Goal: Task Accomplishment & Management: Manage account settings

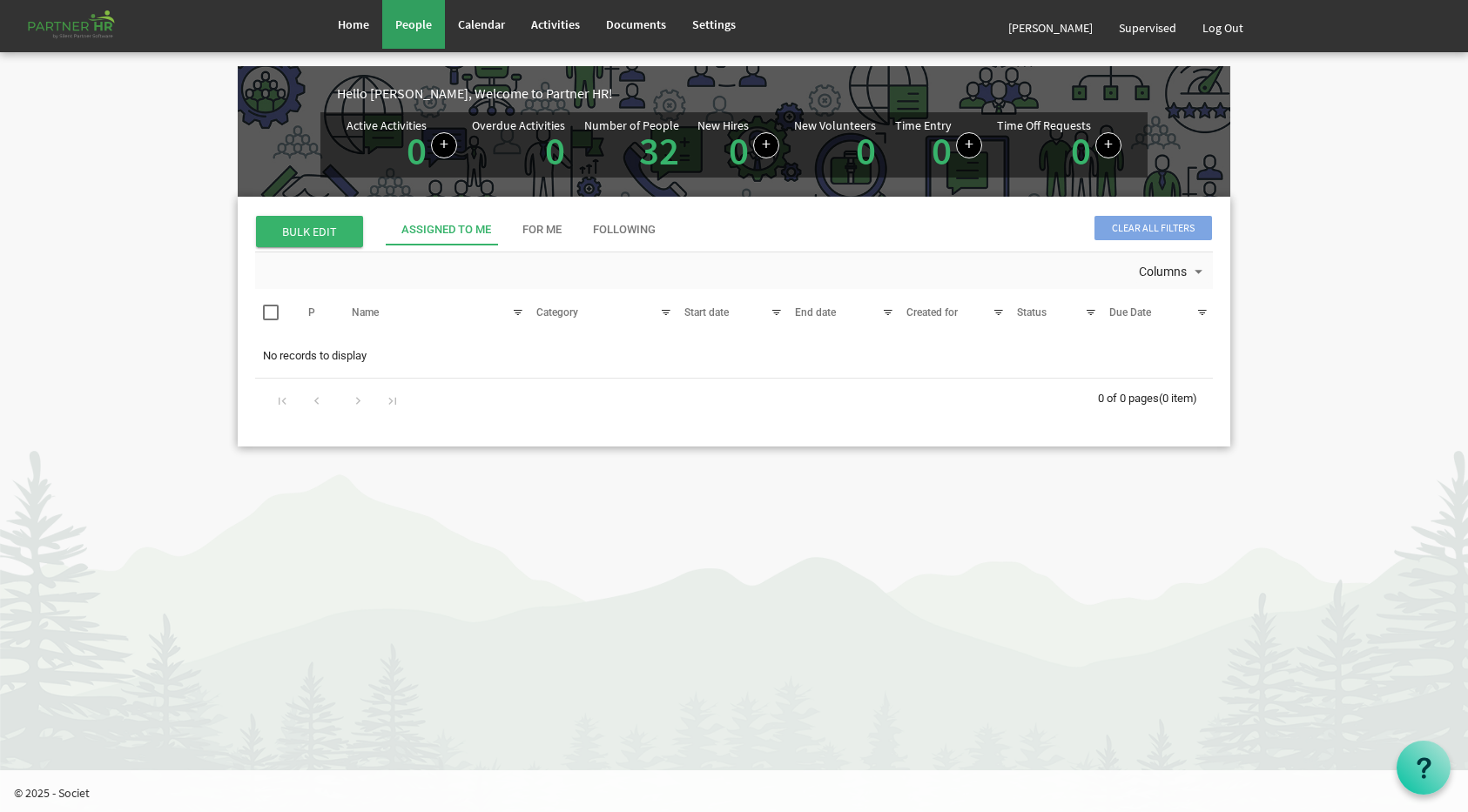
click at [416, 19] on span "People" at bounding box center [414, 24] width 36 height 15
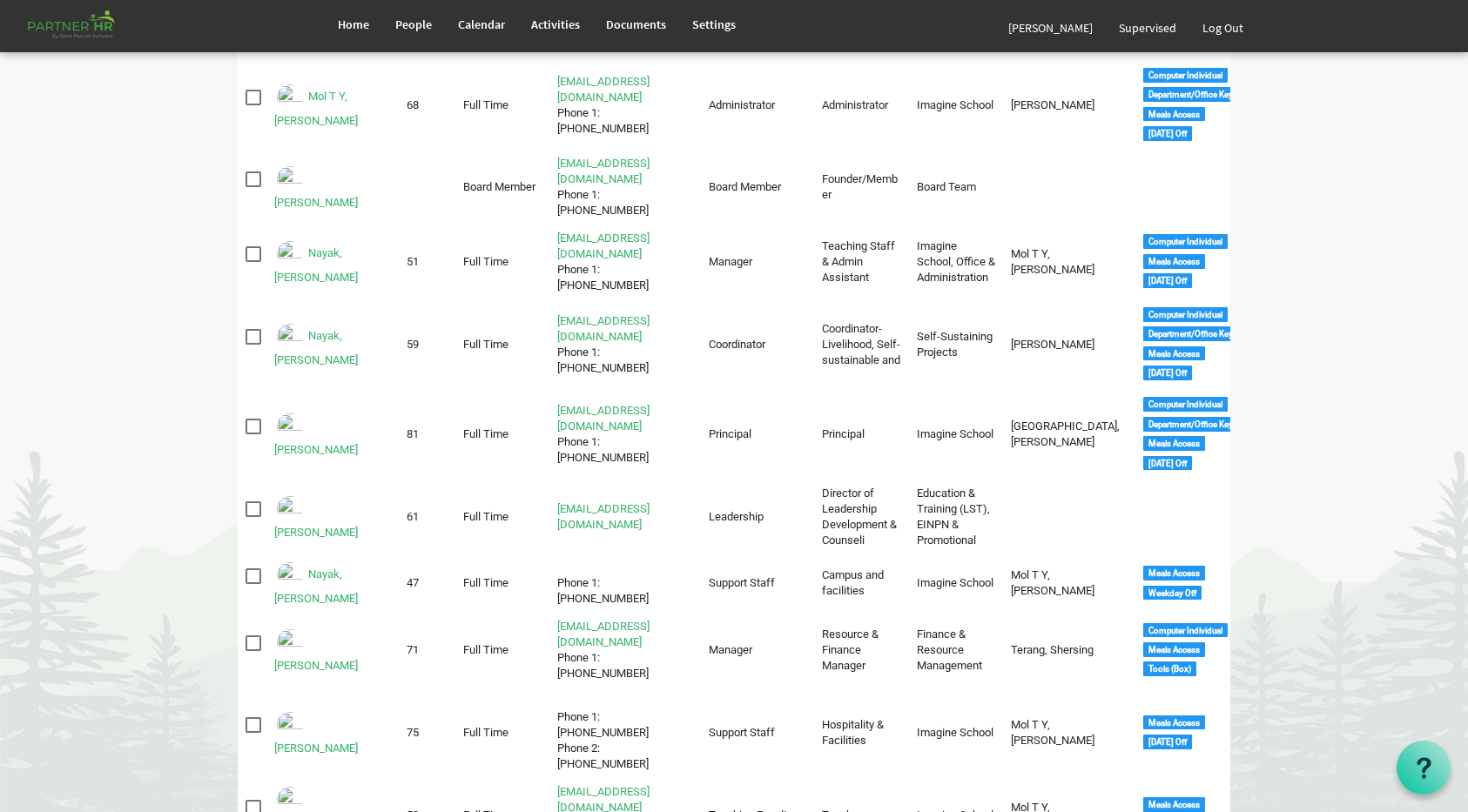
scroll to position [1208, 0]
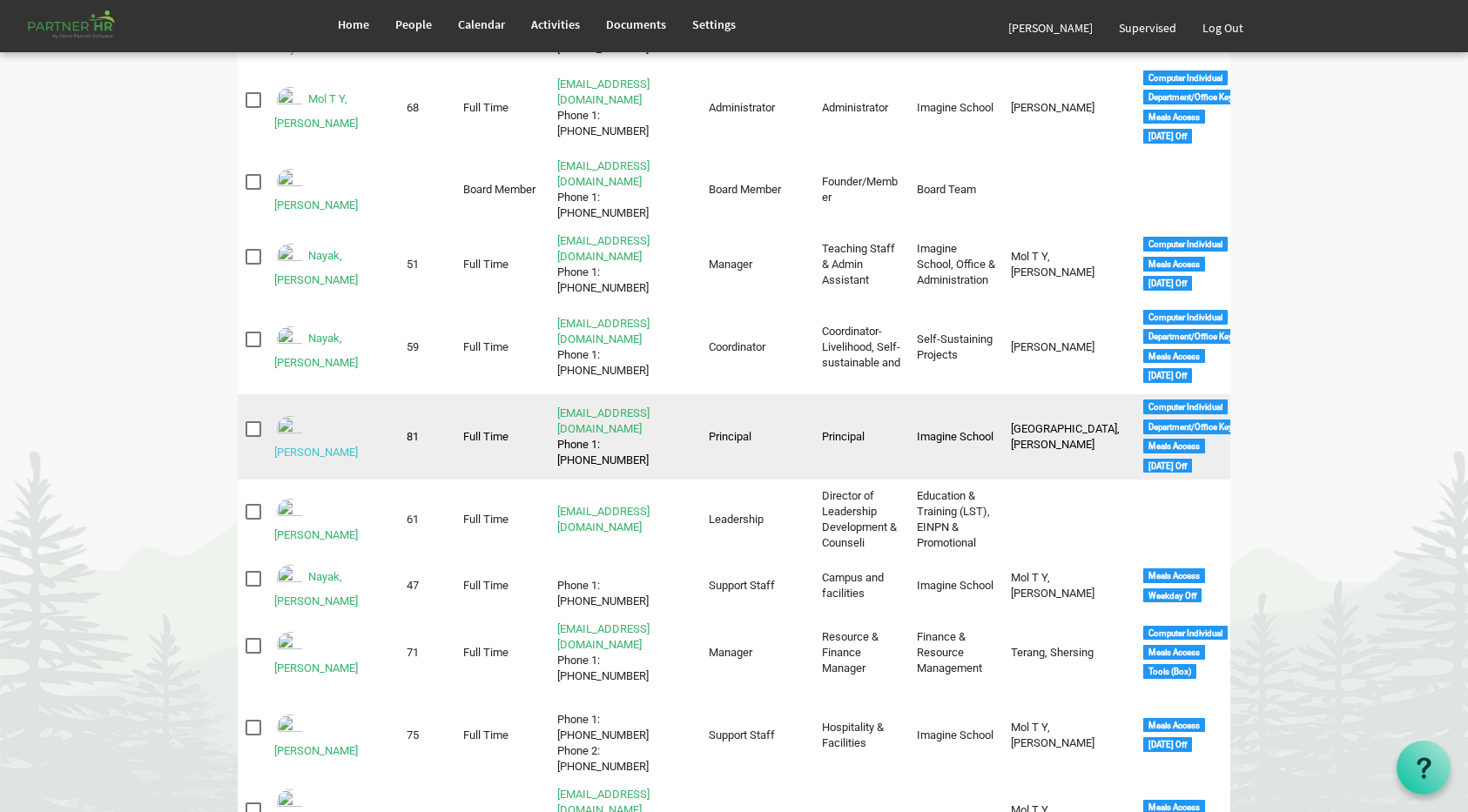
click at [358, 445] on link "[PERSON_NAME]" at bounding box center [315, 452] width 83 height 13
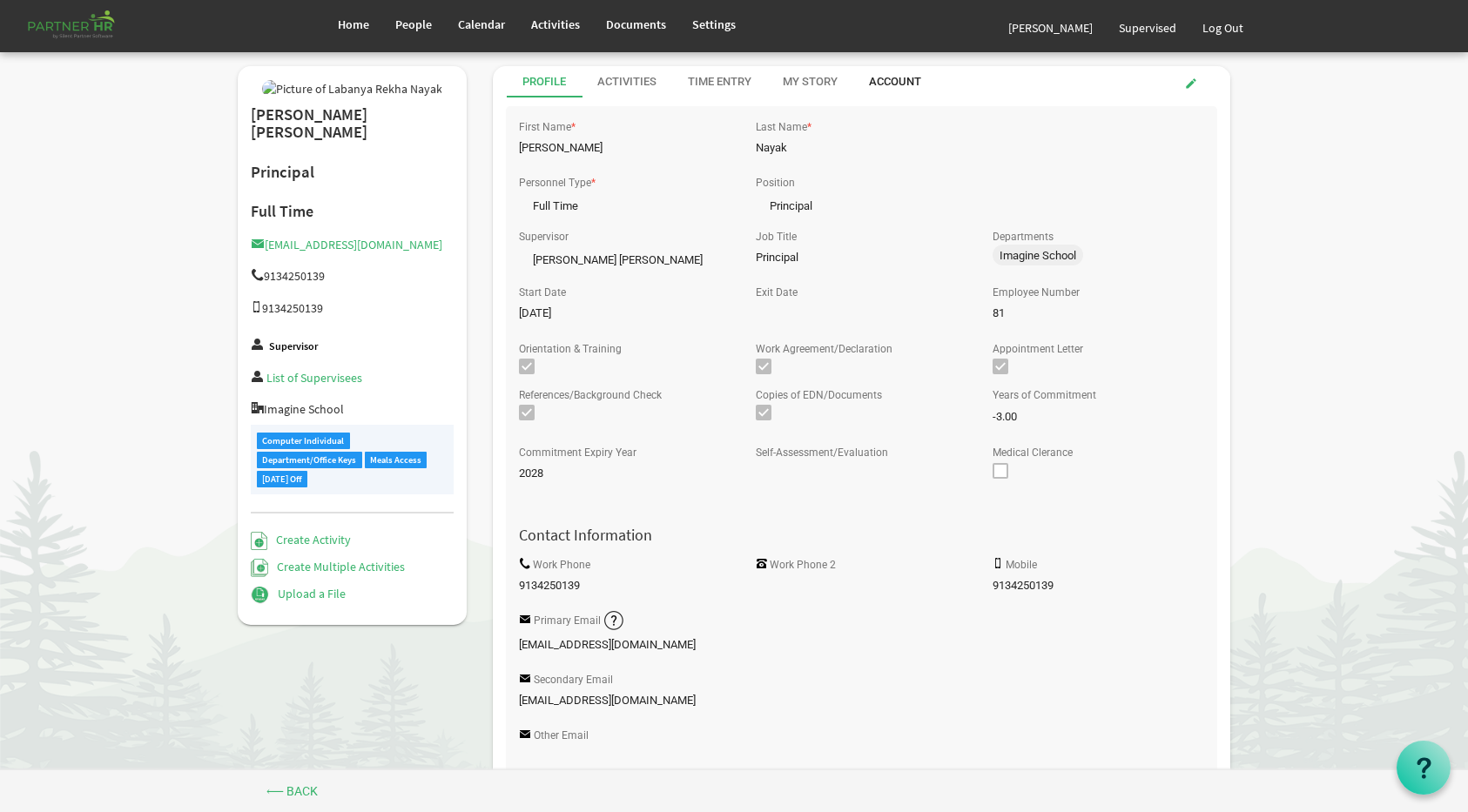
click at [903, 81] on div "Account" at bounding box center [894, 81] width 53 height 16
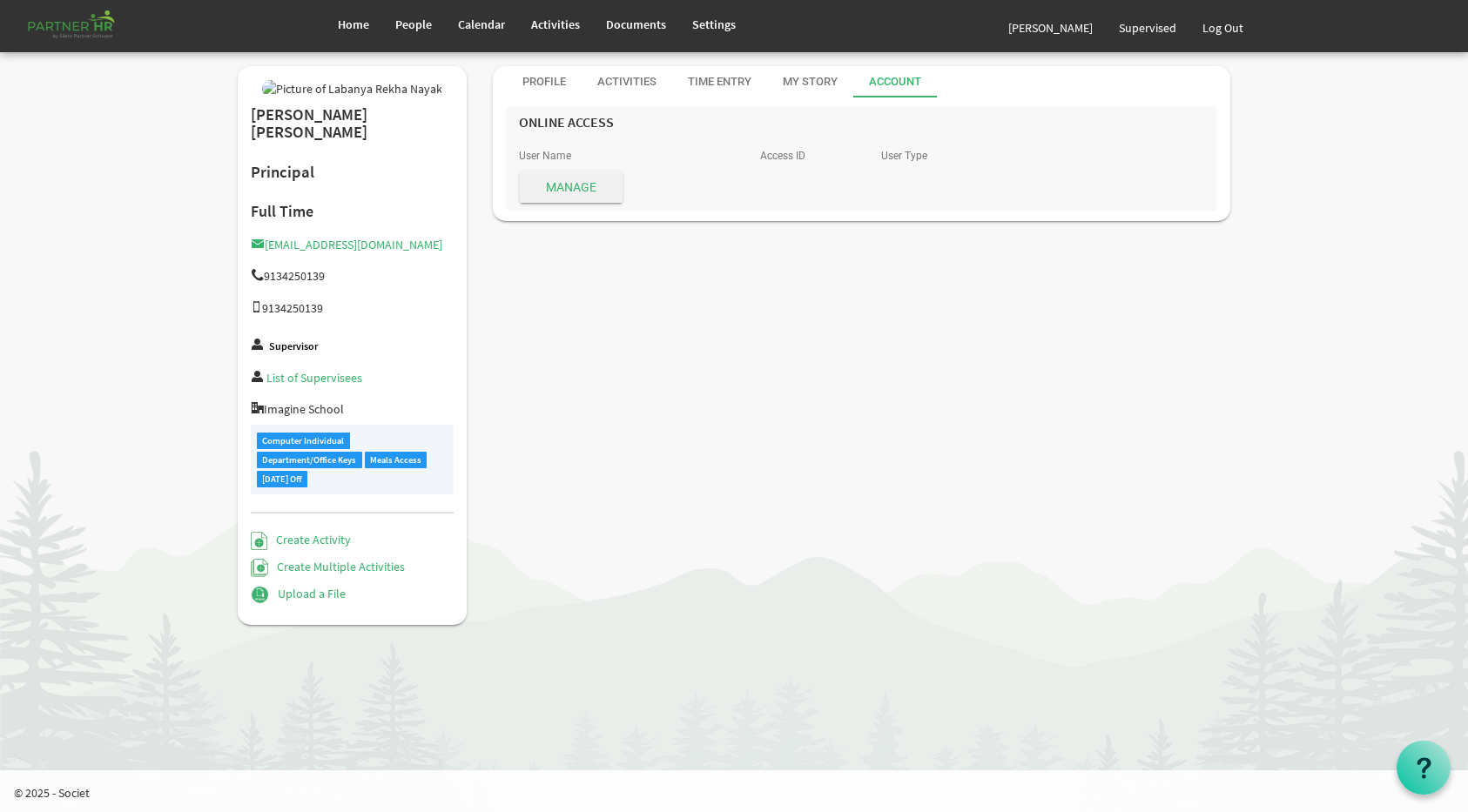
click at [599, 184] on span "Manage" at bounding box center [571, 187] width 102 height 32
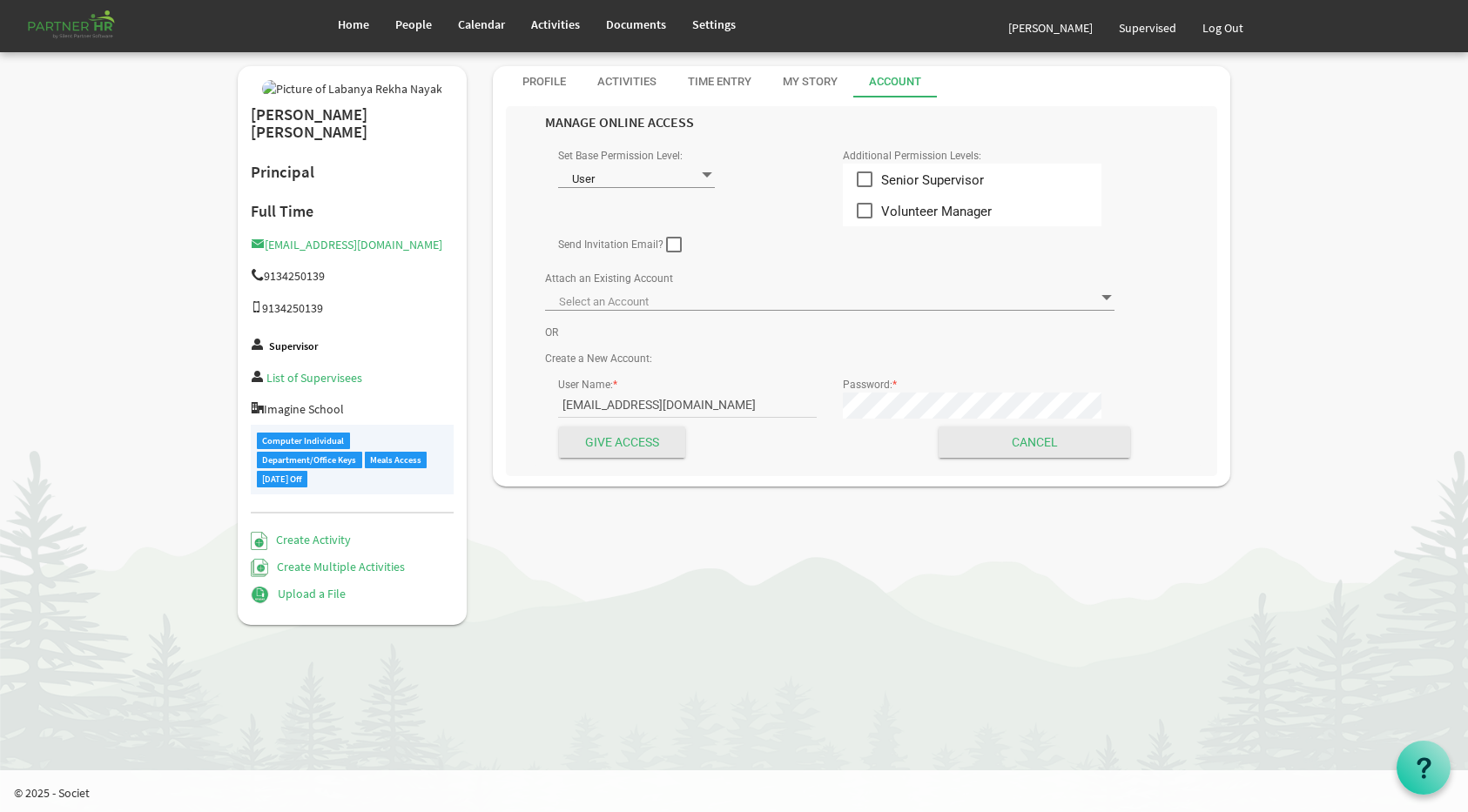
click at [768, 304] on span at bounding box center [829, 298] width 570 height 24
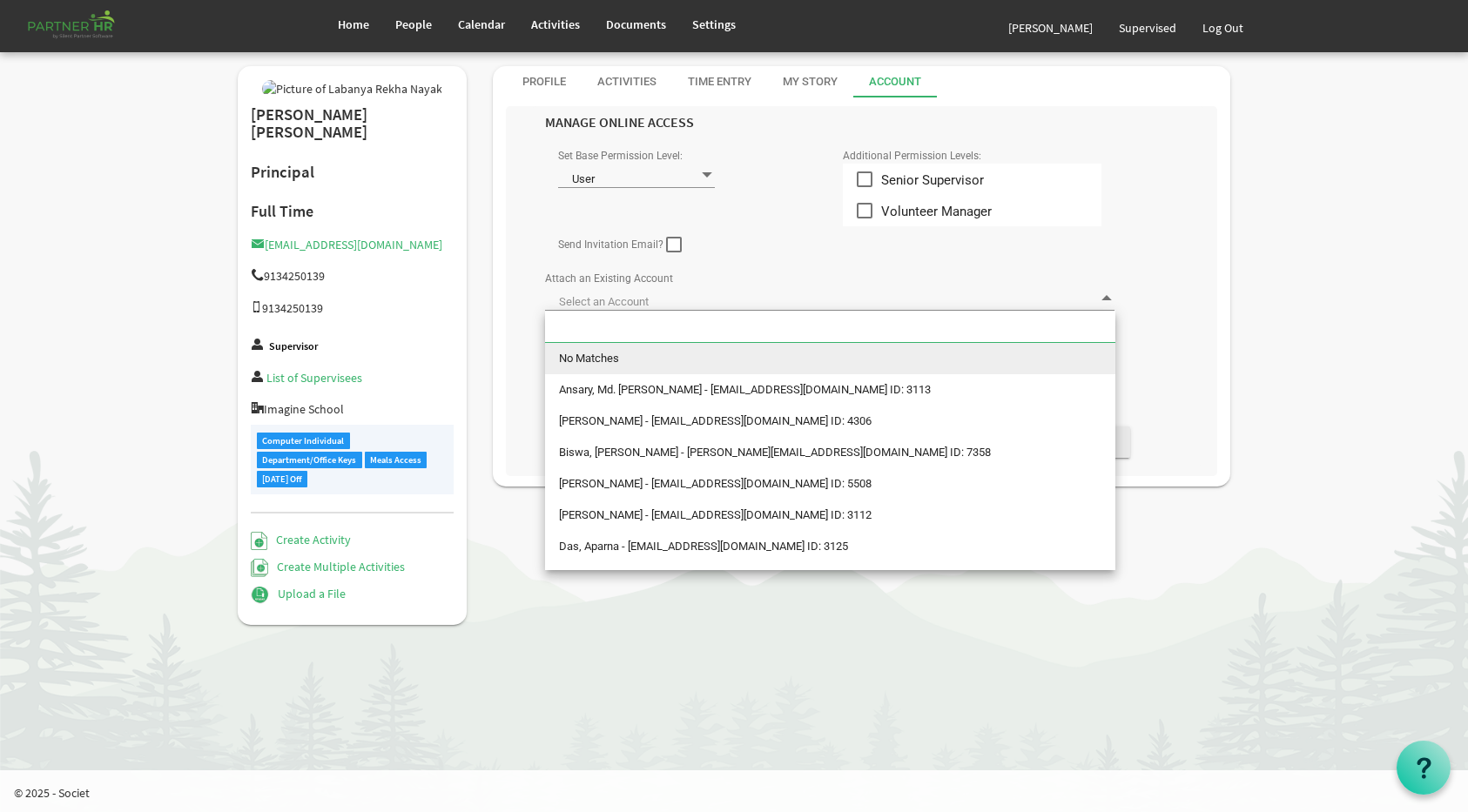
click at [768, 304] on span at bounding box center [829, 298] width 570 height 24
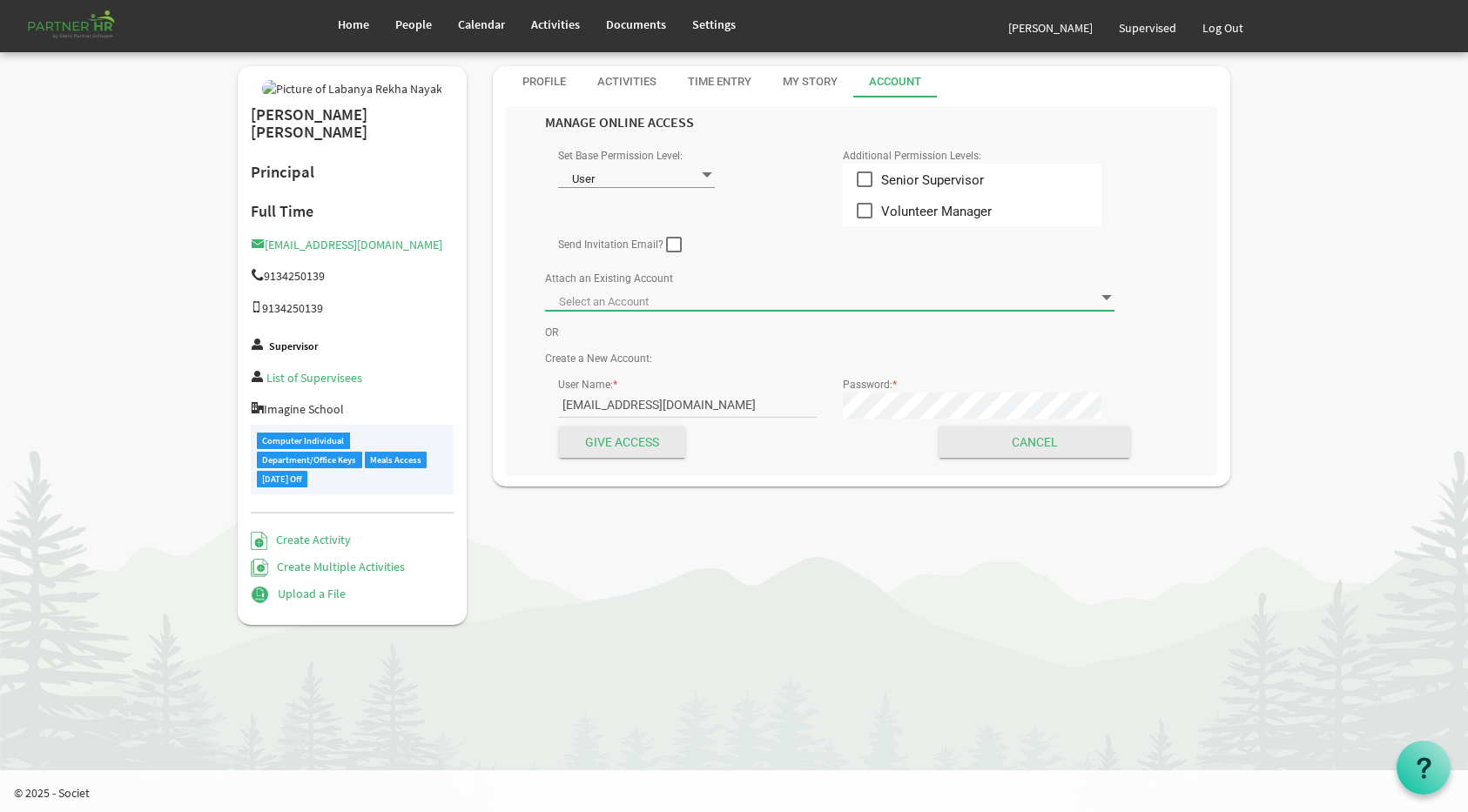
click at [623, 375] on div "User Name: * principal@imagineschools.in" at bounding box center [687, 398] width 284 height 53
click at [649, 294] on span at bounding box center [829, 298] width 570 height 24
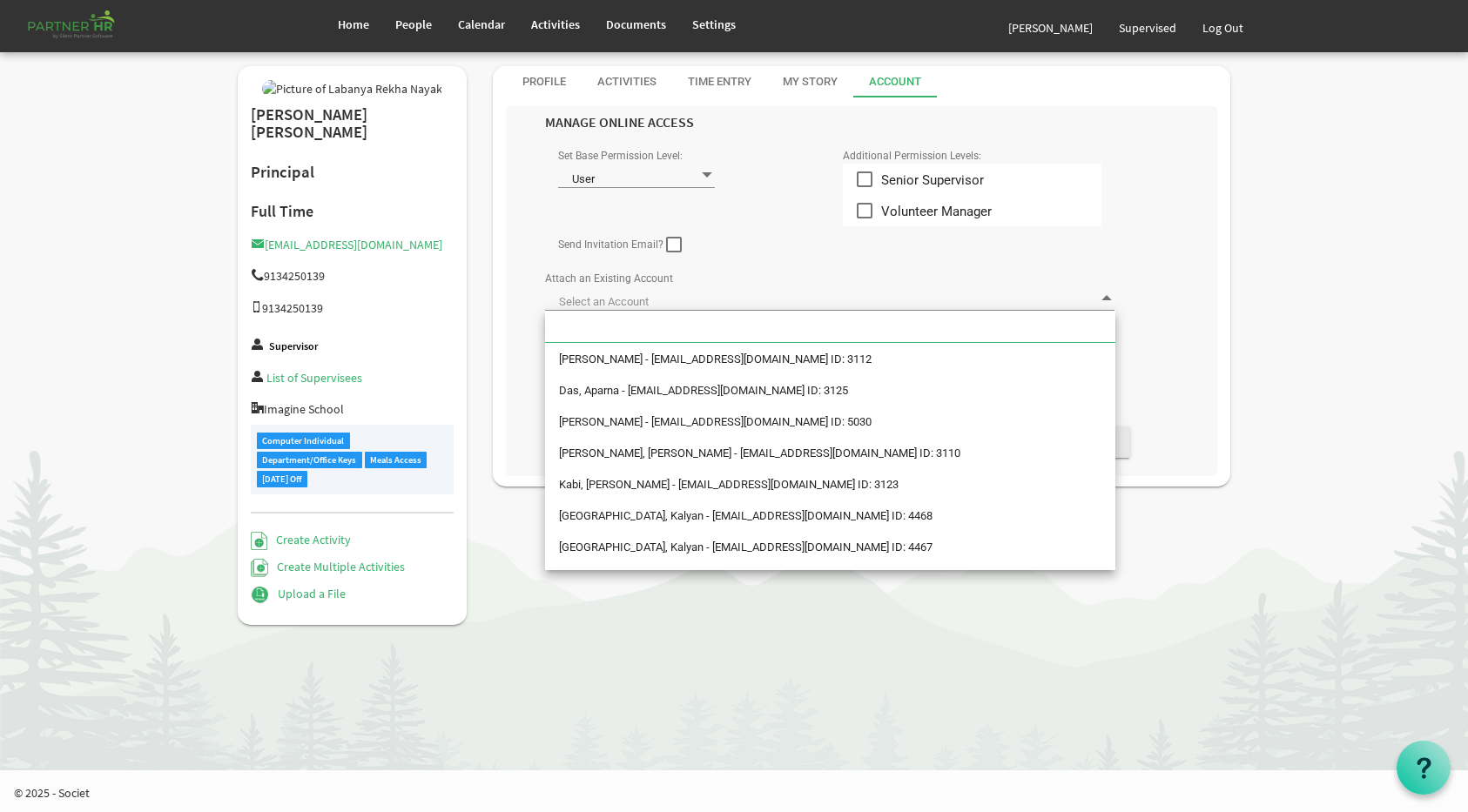
scroll to position [158, 0]
type input "p"
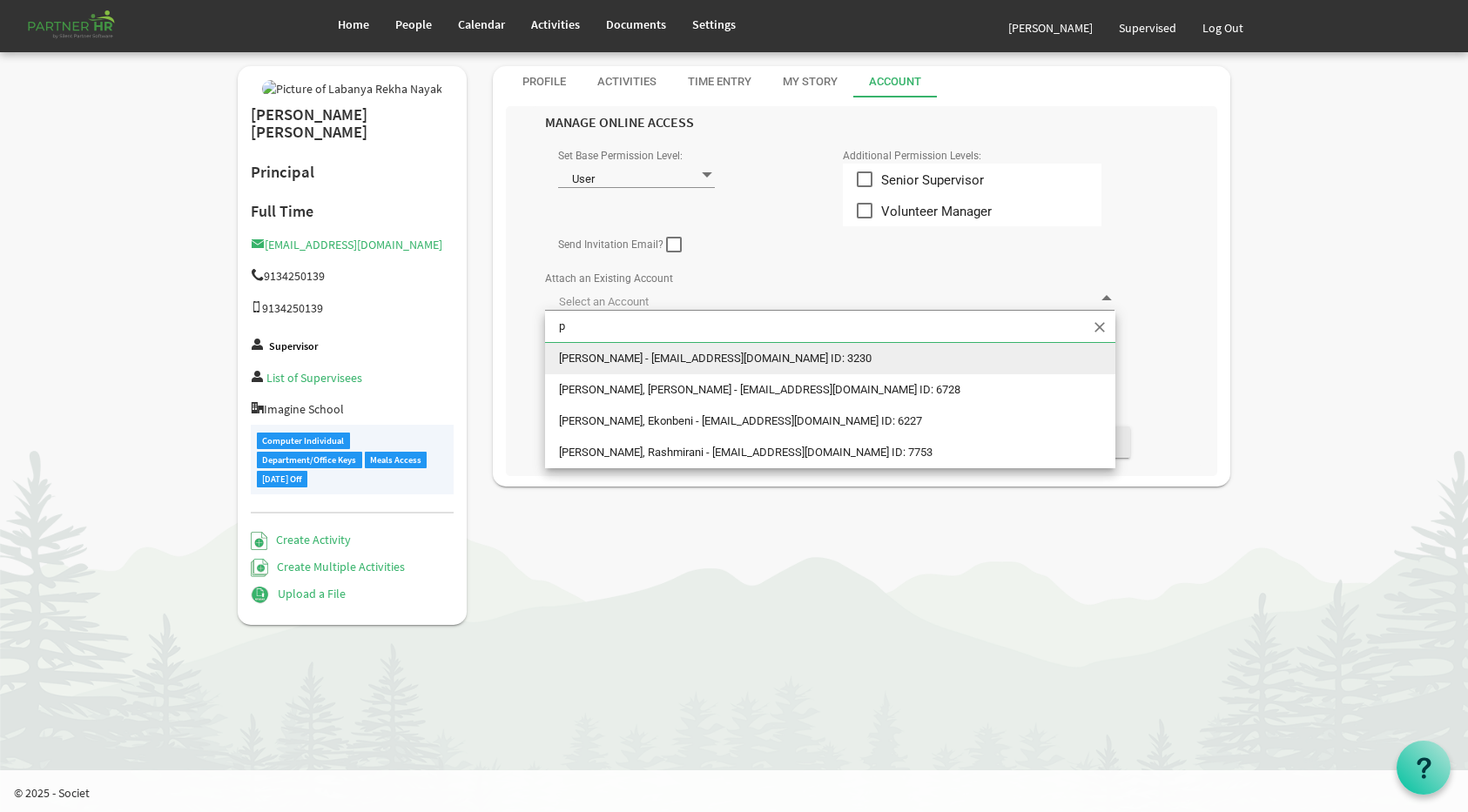
scroll to position [0, 0]
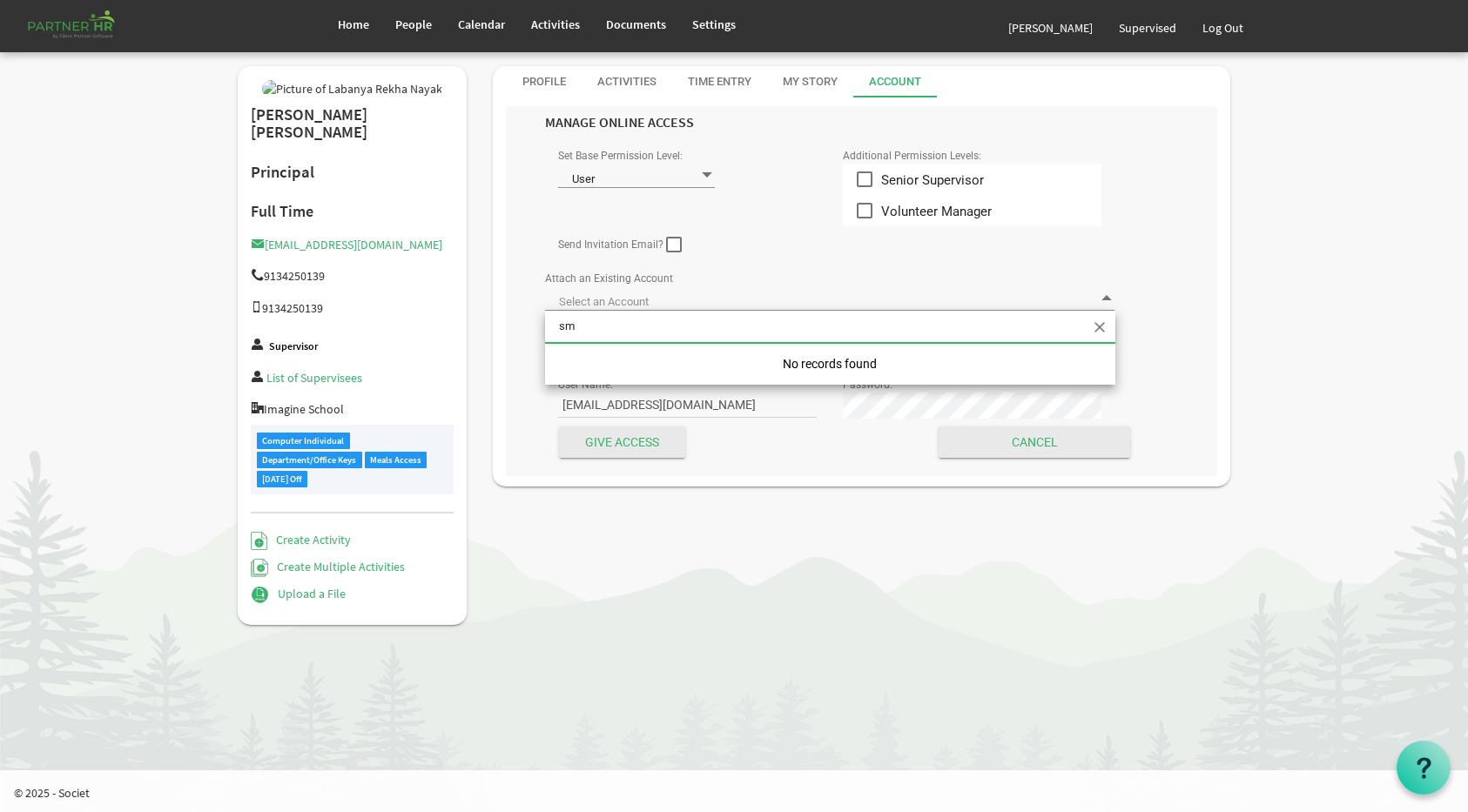
type input "s"
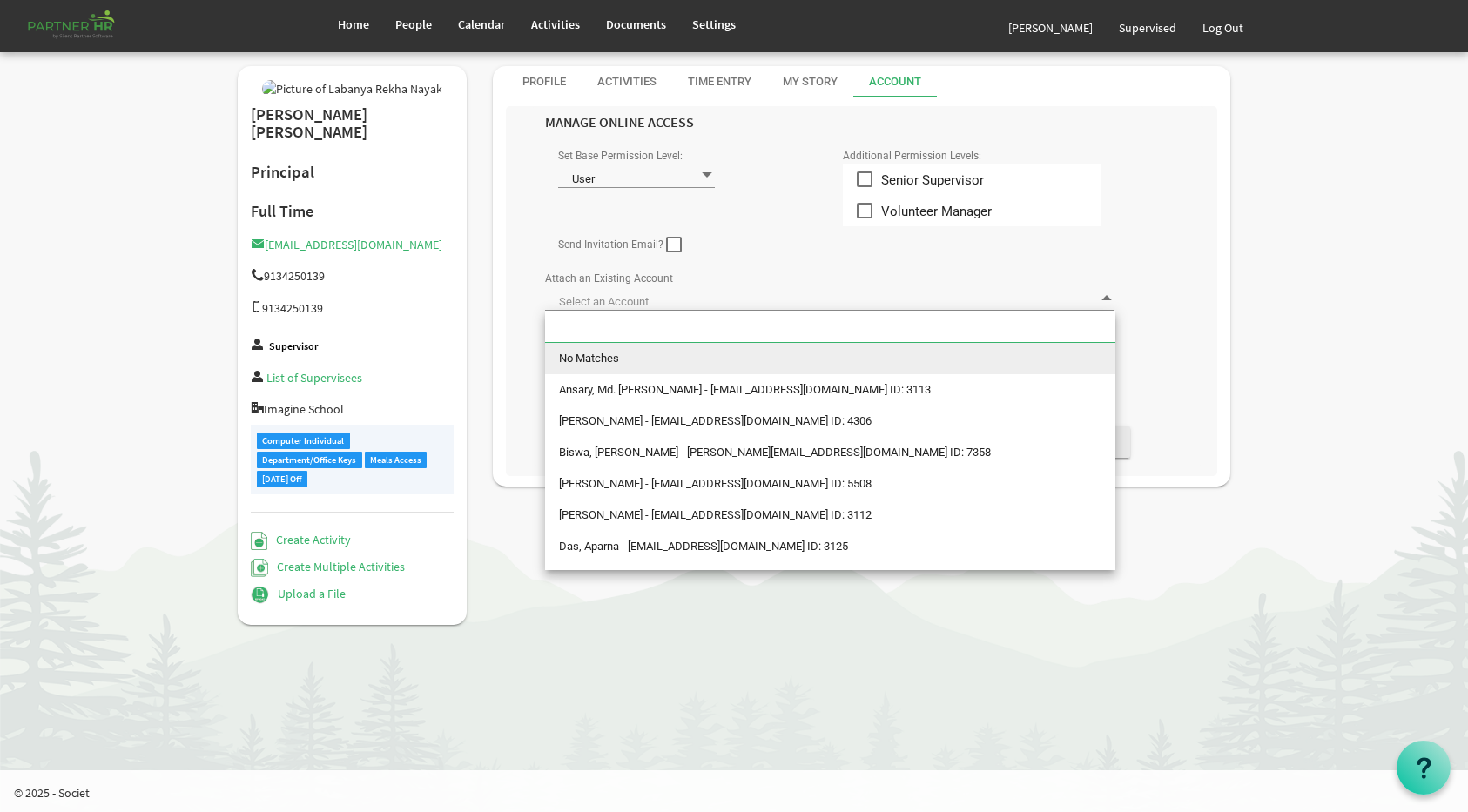
click at [502, 533] on div "Labanya Rekha Nayak Principal Full Time principal@imagineschools.in 9134250139 …" at bounding box center [734, 354] width 1019 height 576
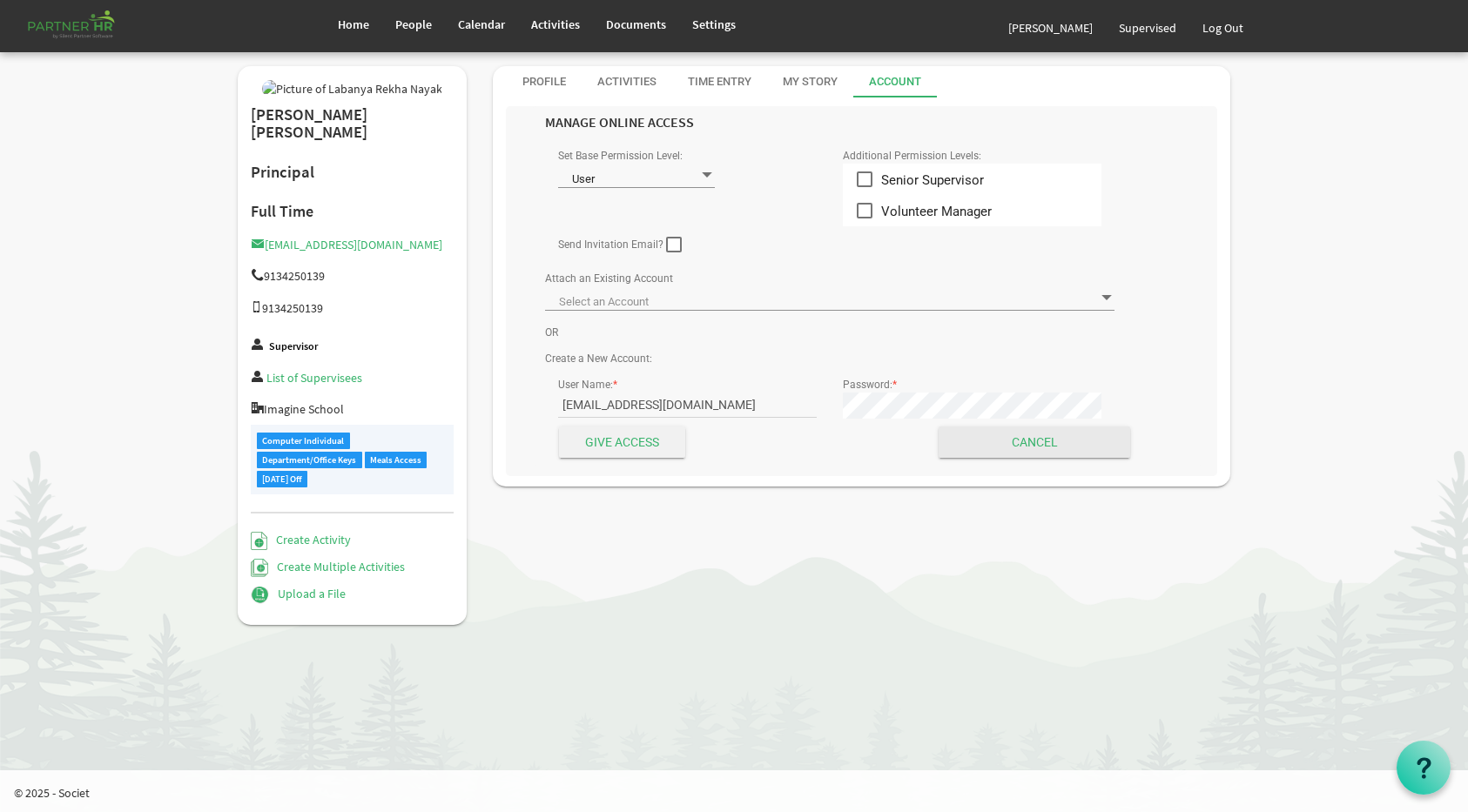
click at [637, 440] on input "Give Access" at bounding box center [622, 441] width 126 height 32
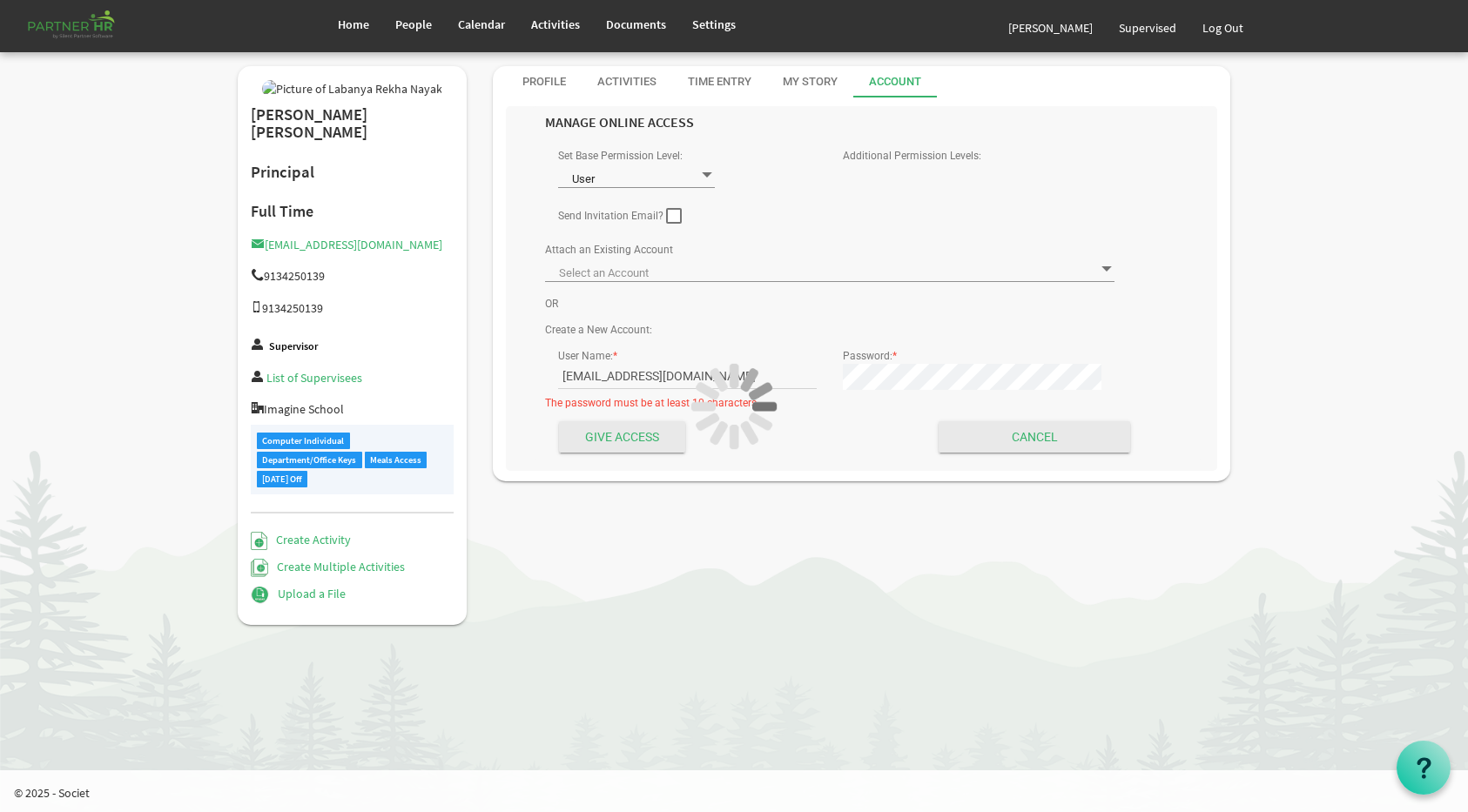
click at [848, 377] on div at bounding box center [734, 406] width 1468 height 812
click at [670, 215] on div at bounding box center [734, 406] width 1468 height 812
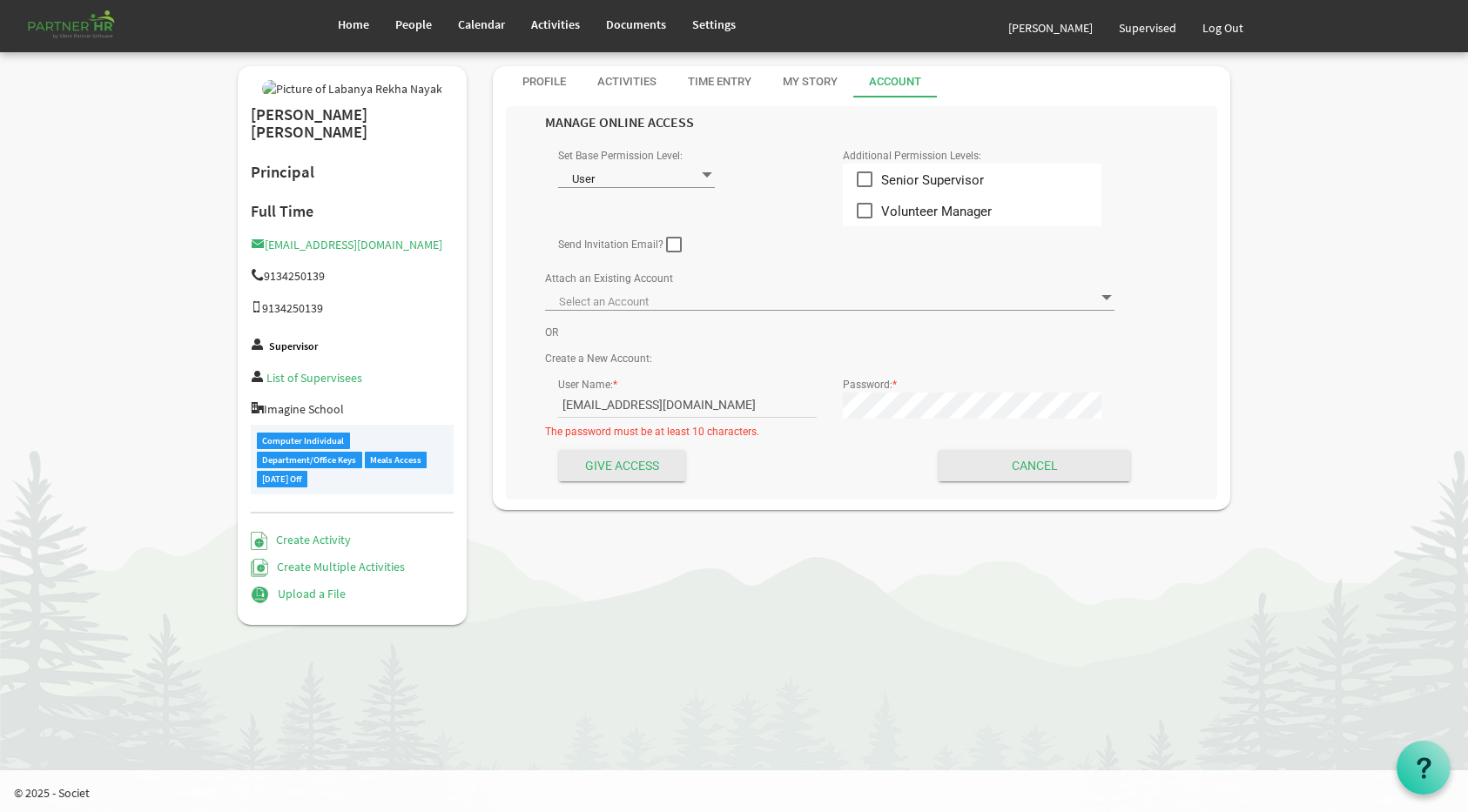
click at [673, 240] on span at bounding box center [673, 244] width 15 height 15
click at [666, 238] on input "checkbox" at bounding box center [666, 237] width 1 height 1
checkbox input "true"
click at [638, 465] on input "Give Access" at bounding box center [622, 465] width 126 height 32
click at [858, 547] on div "Labanya Rekha Nayak Principal Full Time principal@imagineschools.in 9134250139 …" at bounding box center [734, 354] width 1019 height 576
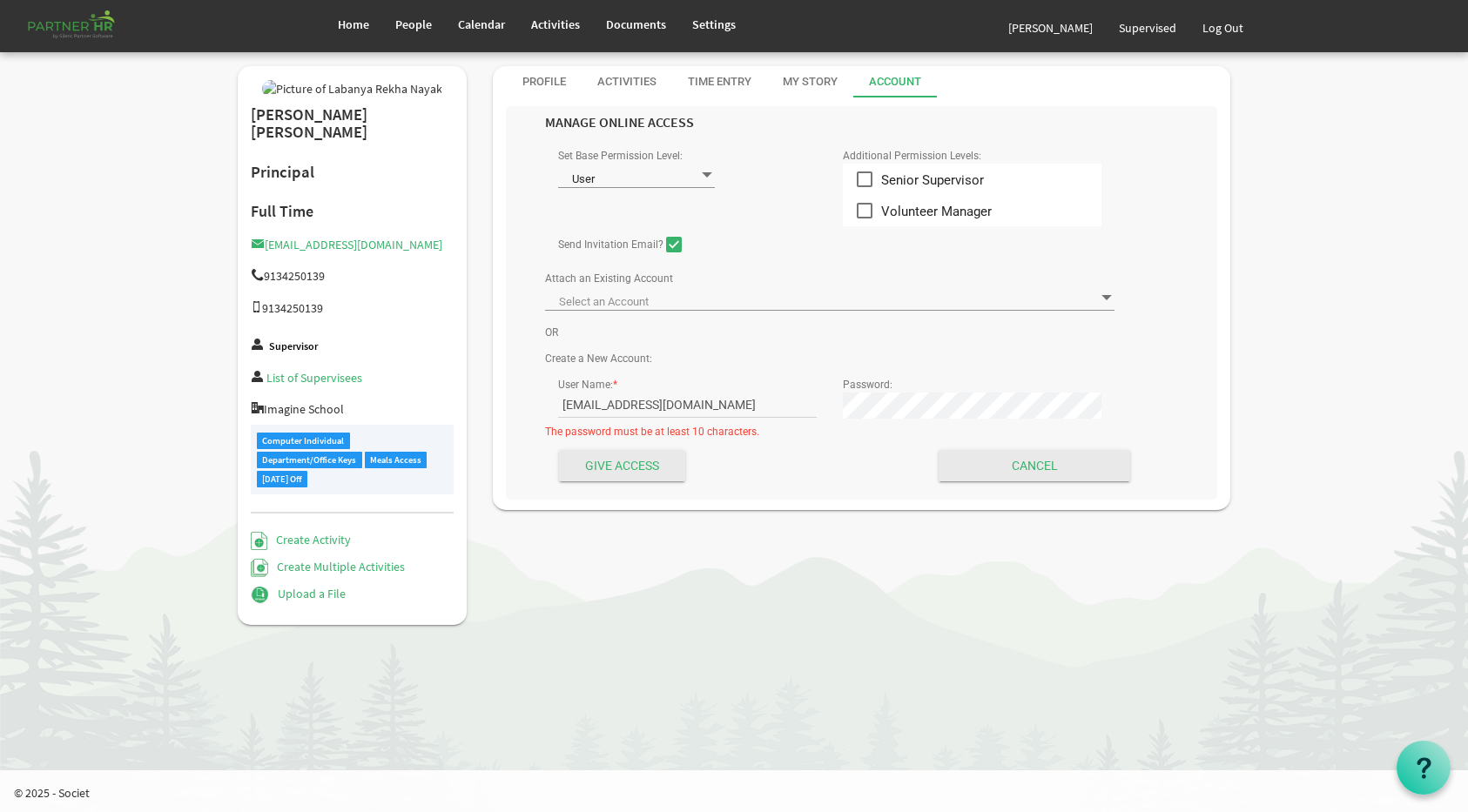
click at [948, 601] on div "Labanya Rekha Nayak Principal Full Time principal@imagineschools.in 9134250139 …" at bounding box center [734, 354] width 1019 height 576
click at [662, 463] on input "Give Access" at bounding box center [622, 465] width 126 height 32
click at [1219, 32] on link "Log Out" at bounding box center [1223, 28] width 67 height 49
